Goal: Task Accomplishment & Management: Manage account settings

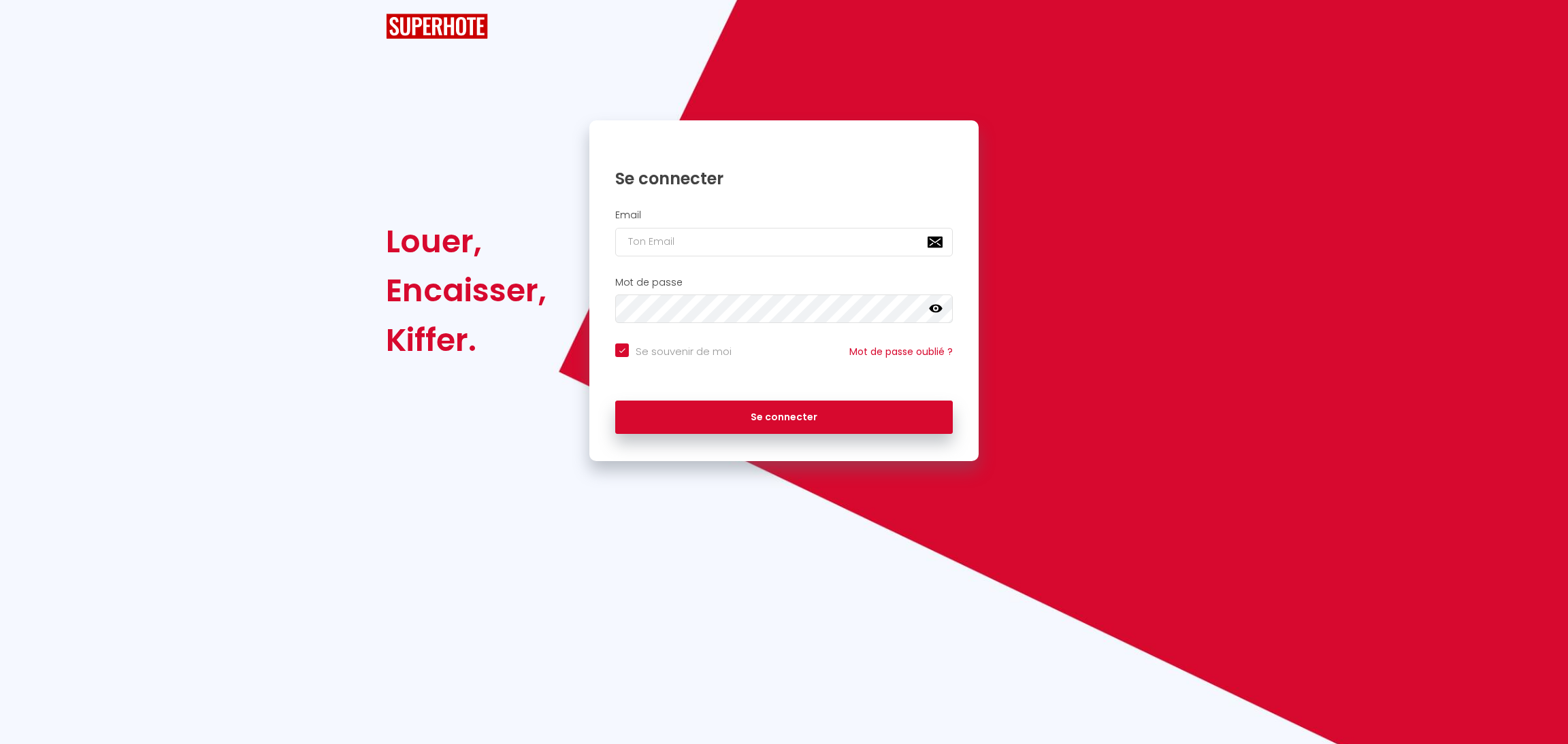
checkbox input "true"
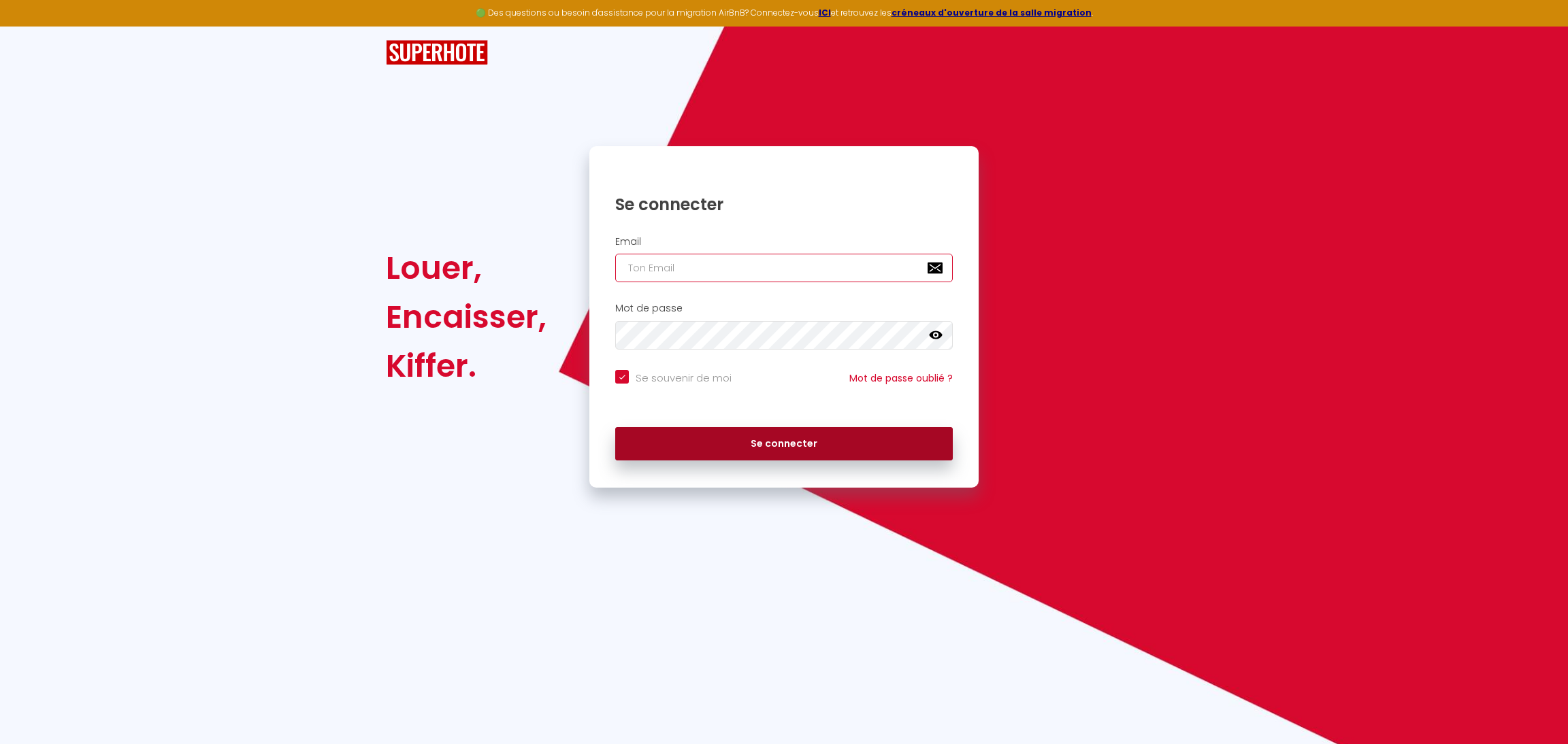
type input "[EMAIL_ADDRESS][DOMAIN_NAME]"
checkbox input "true"
click at [837, 443] on button "Se connecter" at bounding box center [784, 444] width 337 height 34
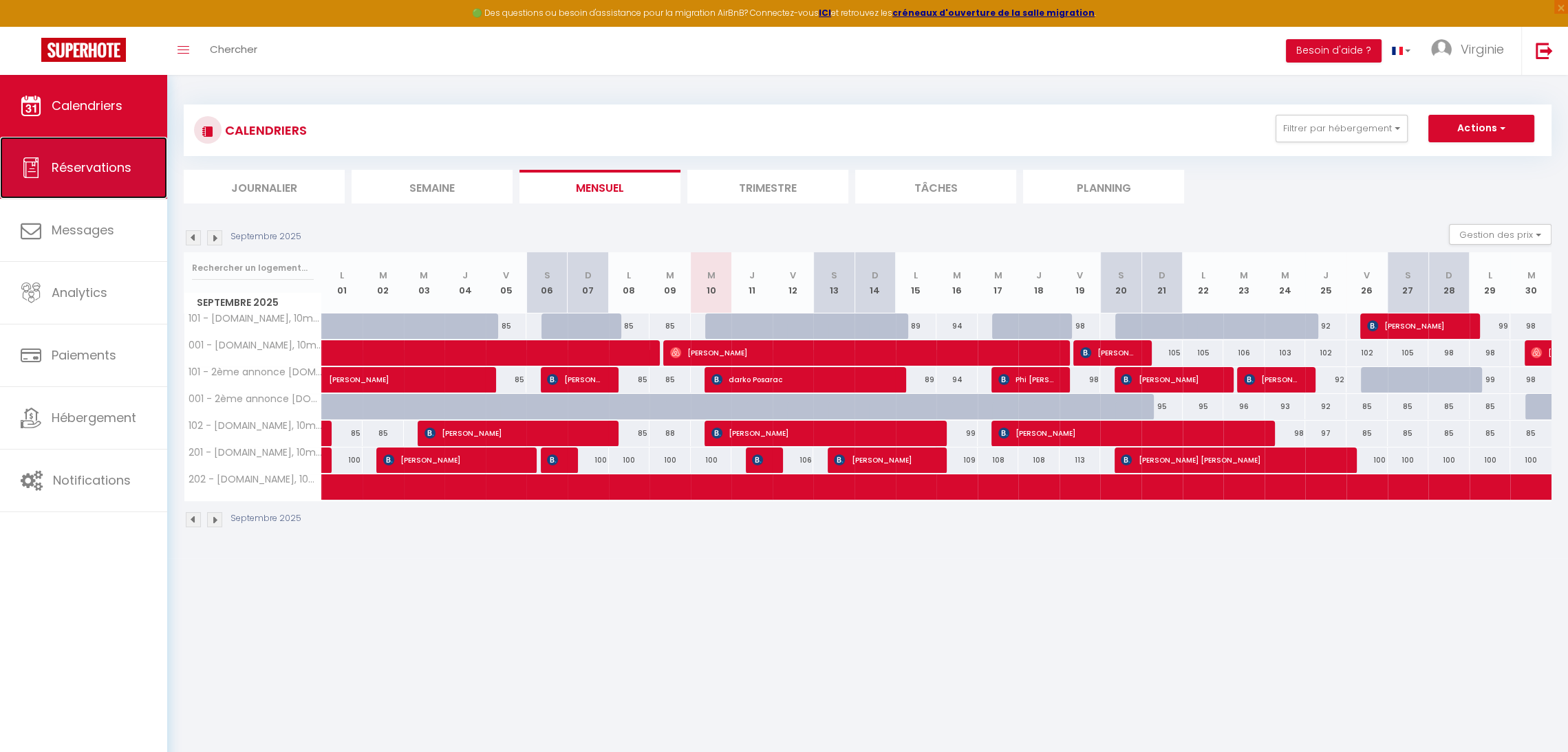
click at [82, 160] on span "Réservations" at bounding box center [91, 167] width 80 height 18
select select "not_cancelled"
